Goal: Task Accomplishment & Management: Manage account settings

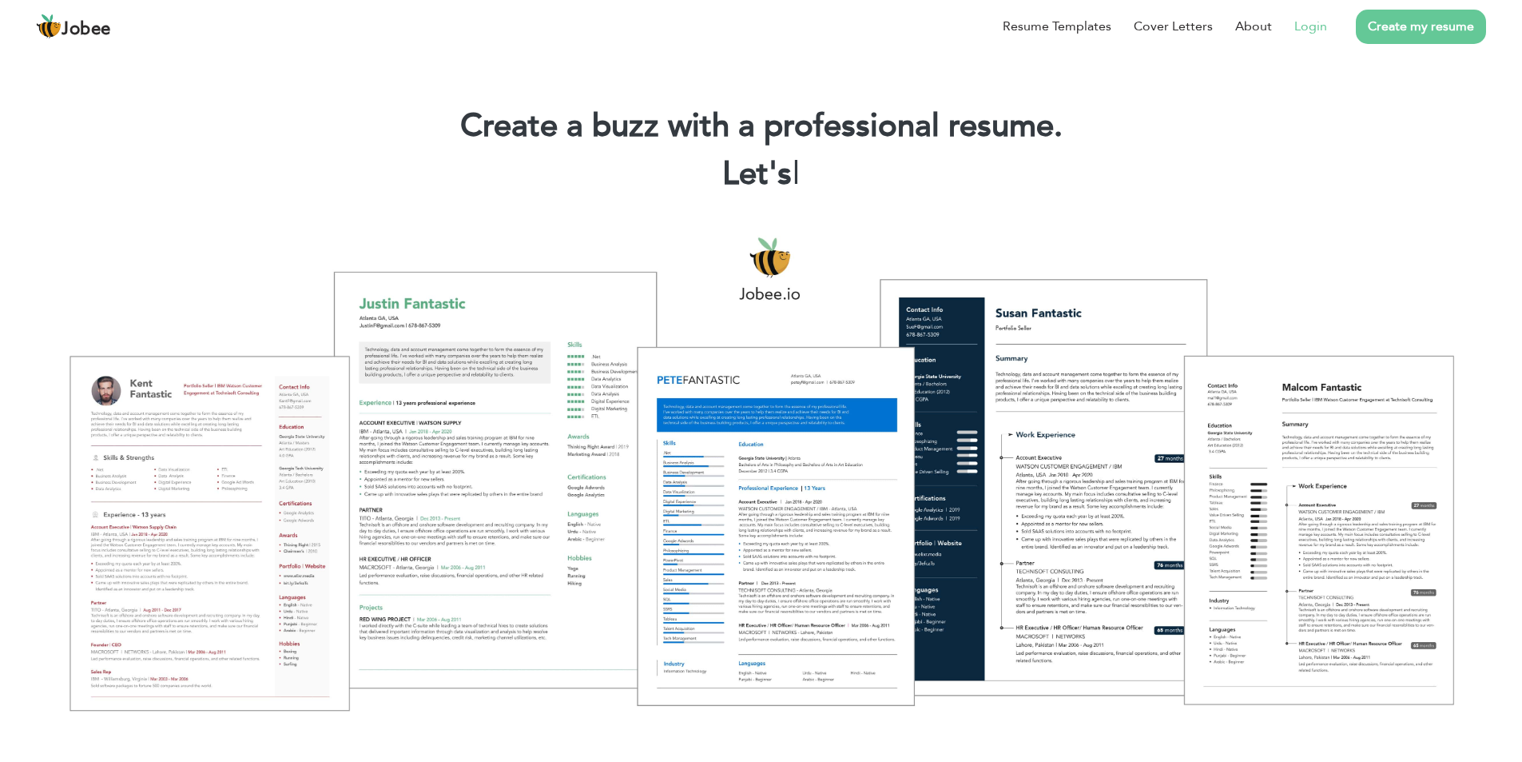
click at [1314, 20] on link "Login" at bounding box center [1311, 26] width 33 height 19
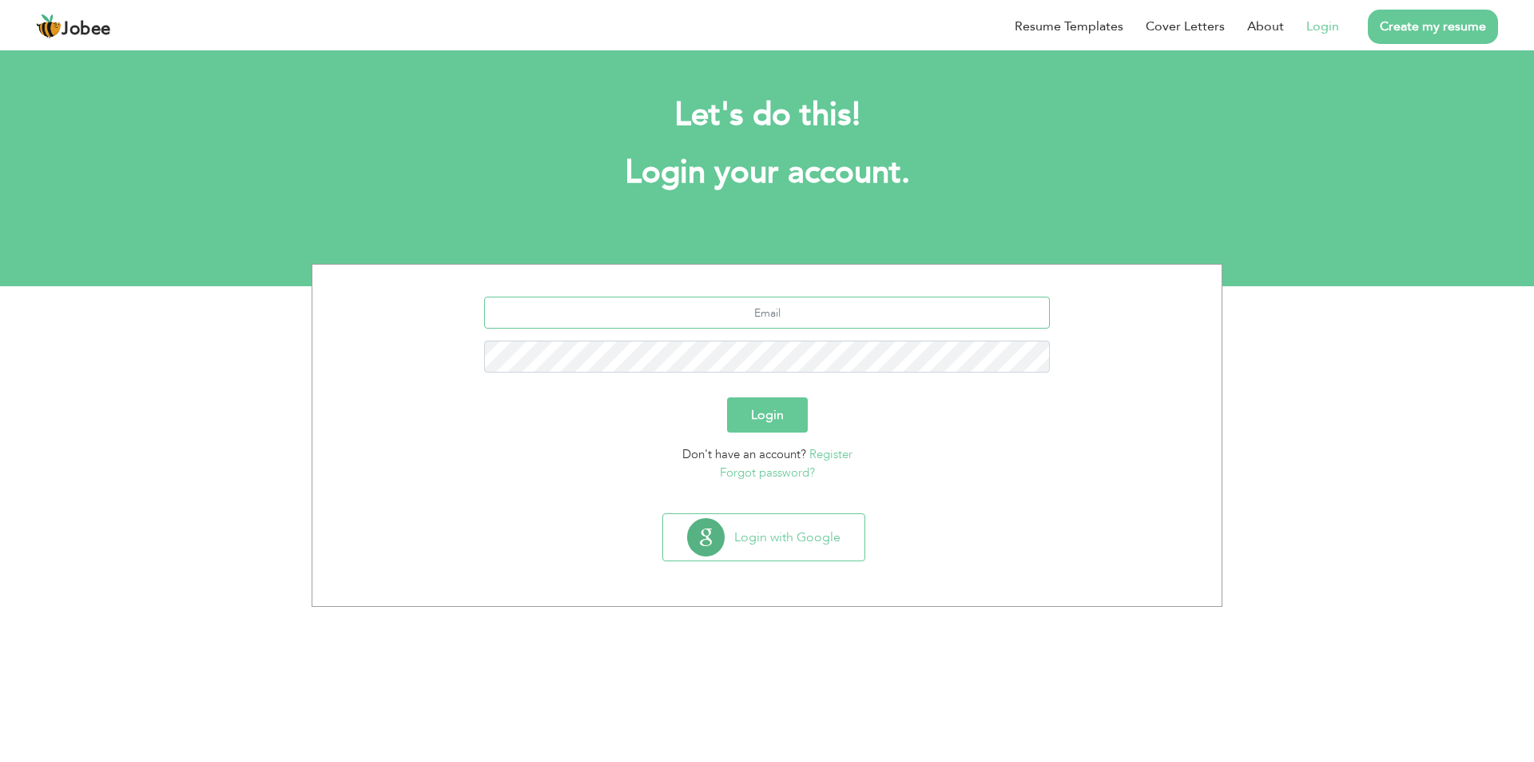
click at [750, 316] on input "text" at bounding box center [767, 312] width 567 height 32
type input "[EMAIL_ADDRESS][DOMAIN_NAME]"
click at [727, 397] on button "Login" at bounding box center [767, 414] width 81 height 35
